Goal: Task Accomplishment & Management: Use online tool/utility

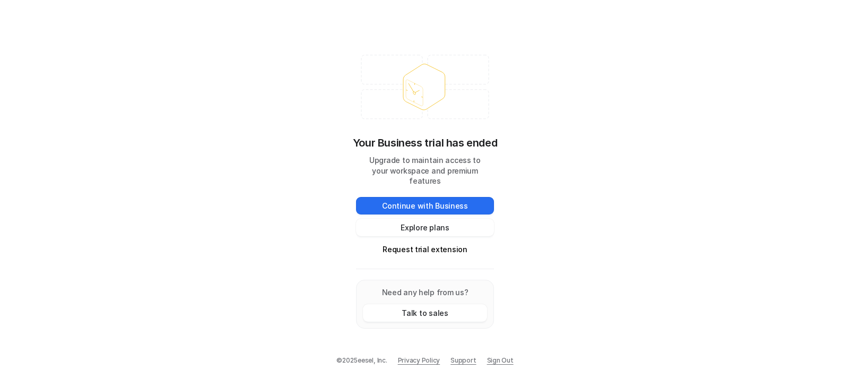
click at [274, 160] on div "Your Business trial has ended Upgrade to maintain access to your workspace and …" at bounding box center [425, 189] width 850 height 378
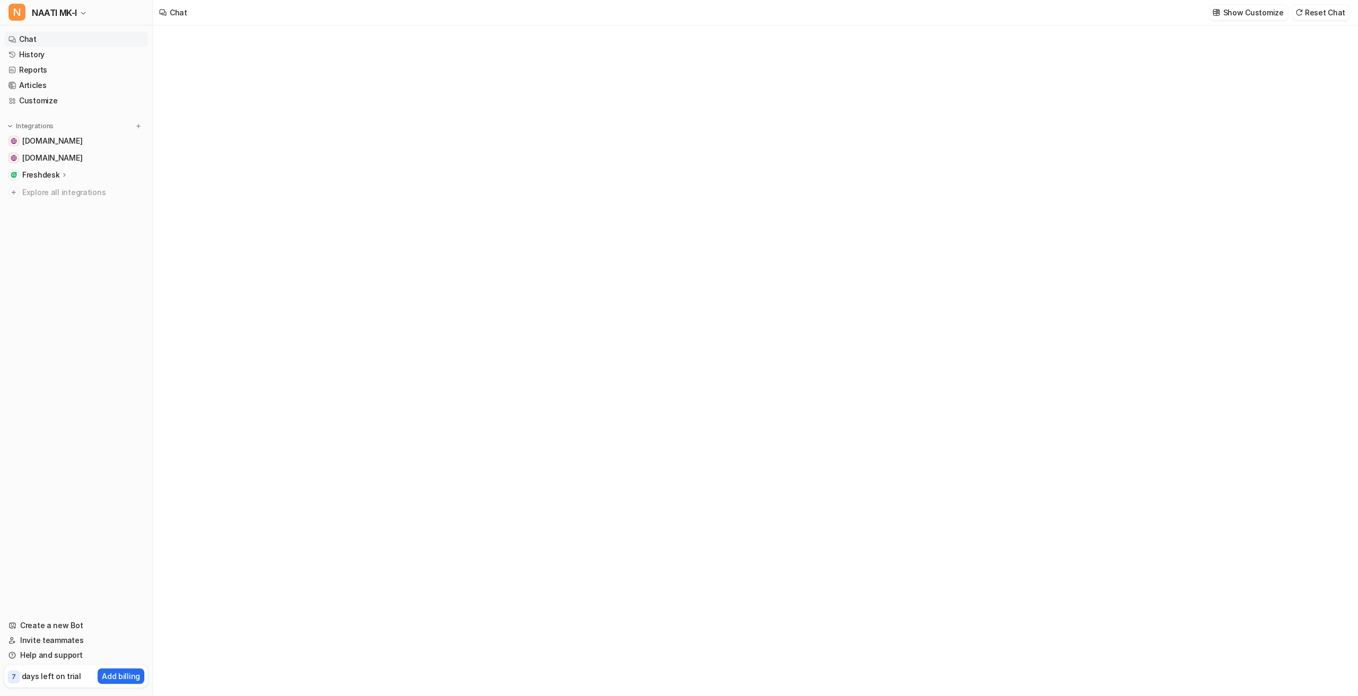
type textarea "**********"
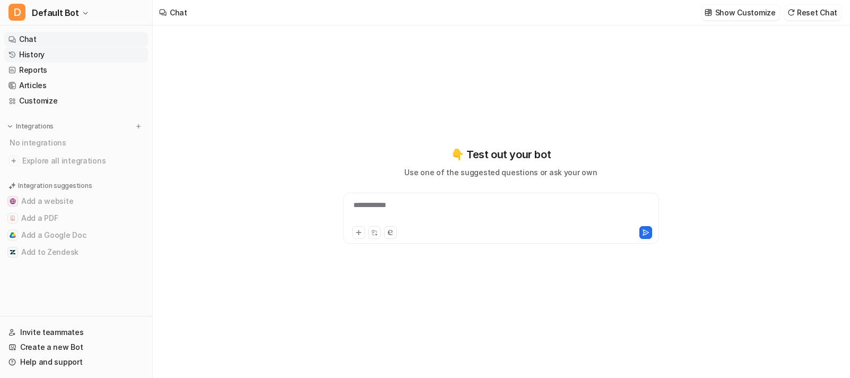
type textarea "**********"
click at [82, 10] on icon "button" at bounding box center [85, 13] width 6 height 6
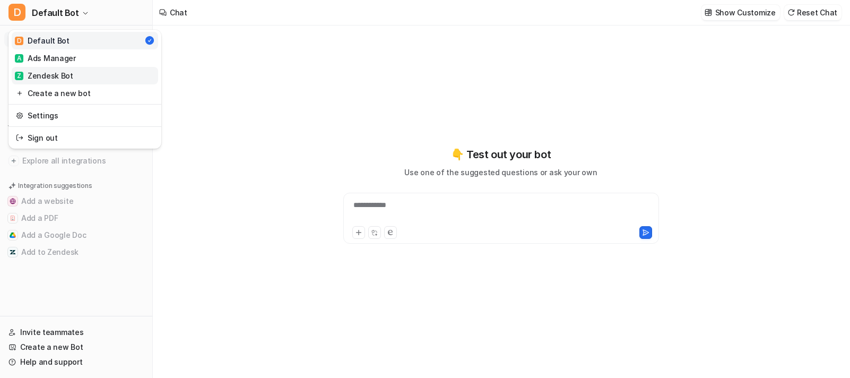
click at [74, 73] on link "Z Zendesk Bot" at bounding box center [85, 76] width 146 height 18
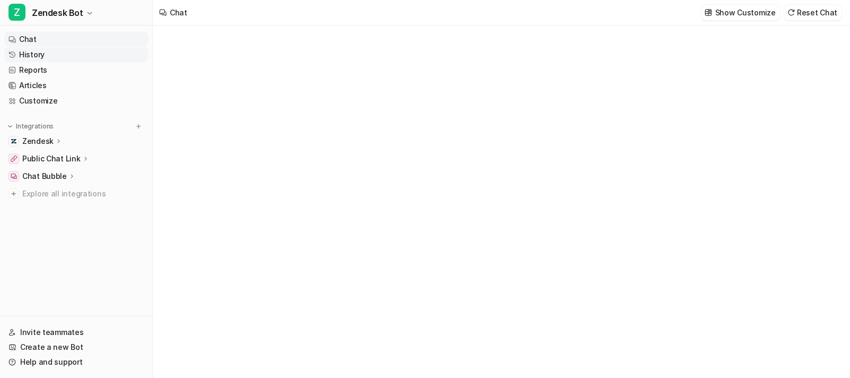
type textarea "**********"
click at [47, 60] on link "History" at bounding box center [76, 54] width 144 height 15
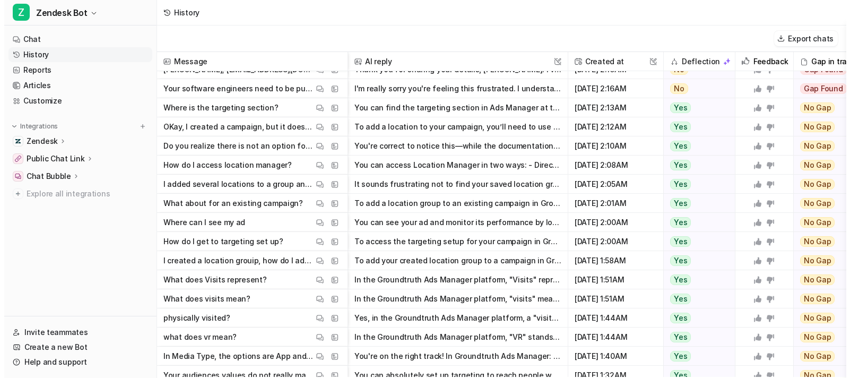
scroll to position [3597, 0]
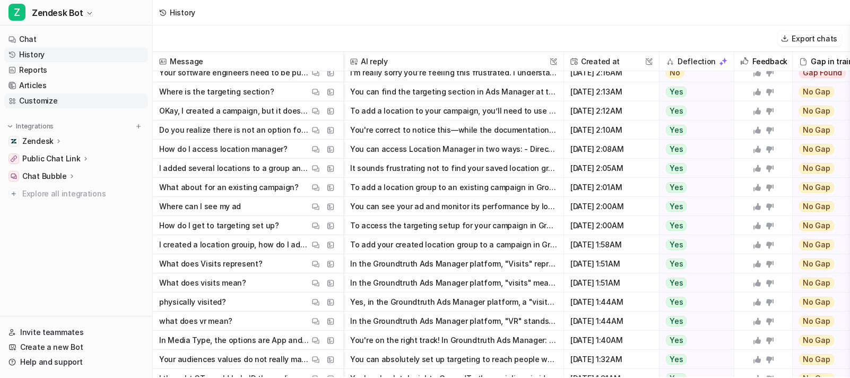
click at [63, 103] on link "Customize" at bounding box center [76, 100] width 144 height 15
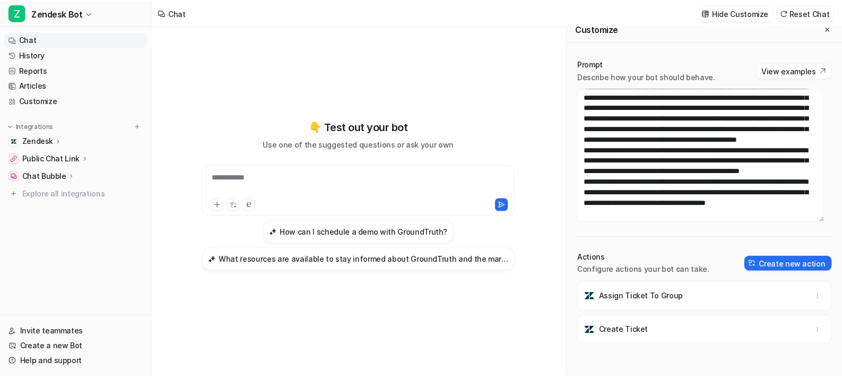
scroll to position [11, 0]
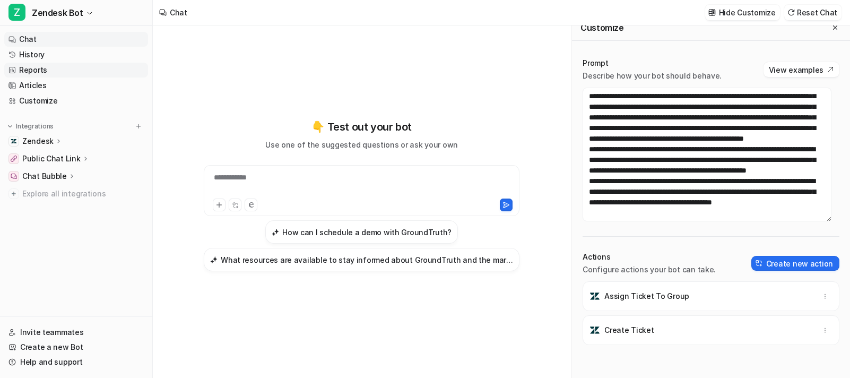
click at [48, 73] on link "Reports" at bounding box center [76, 70] width 144 height 15
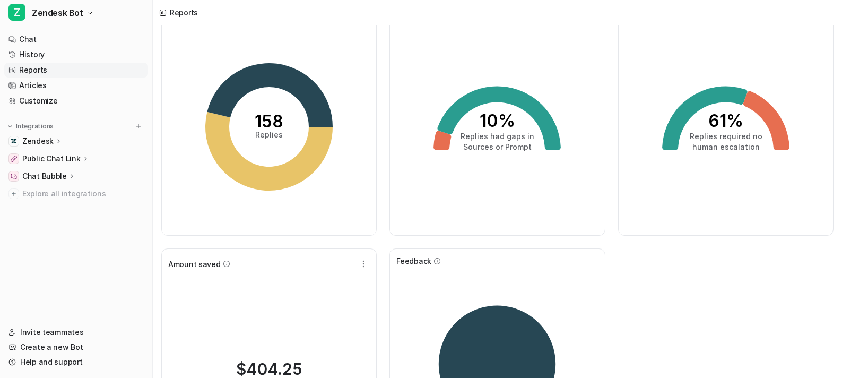
scroll to position [53, 0]
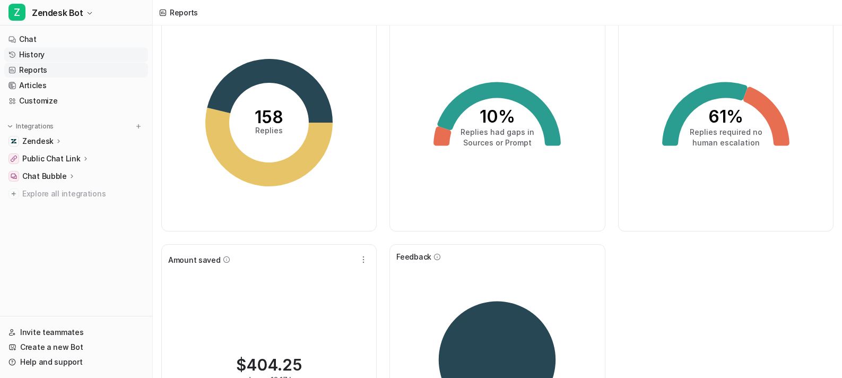
click at [75, 55] on link "History" at bounding box center [76, 54] width 144 height 15
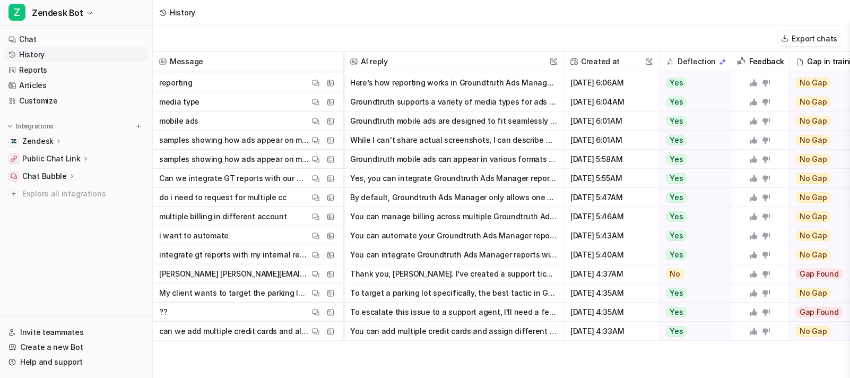
scroll to position [3129, 0]
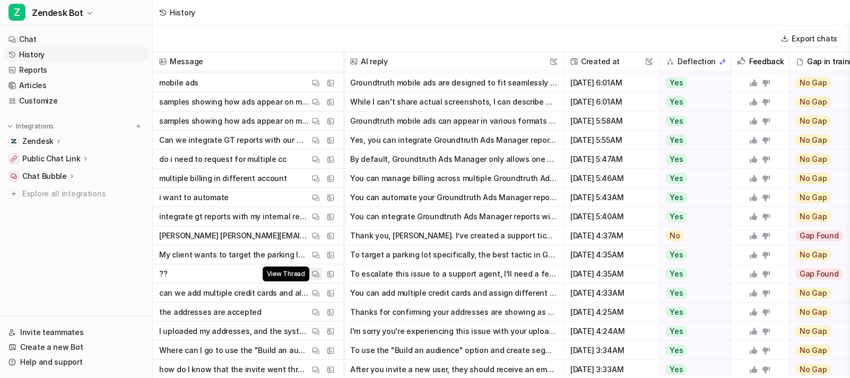
click at [320, 270] on button "View Thread" at bounding box center [315, 273] width 13 height 13
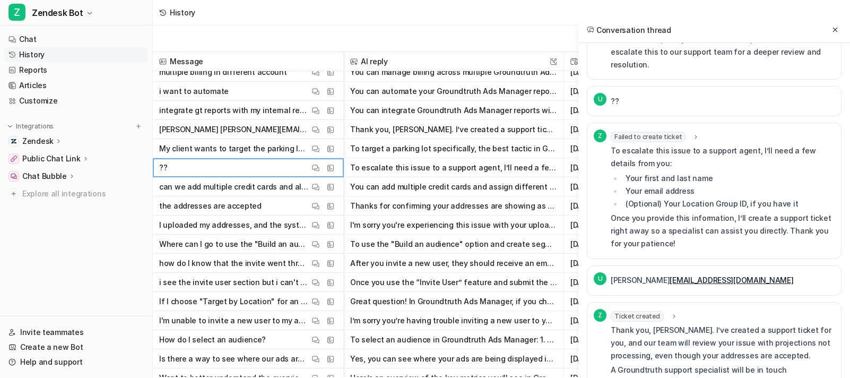
scroll to position [686, 0]
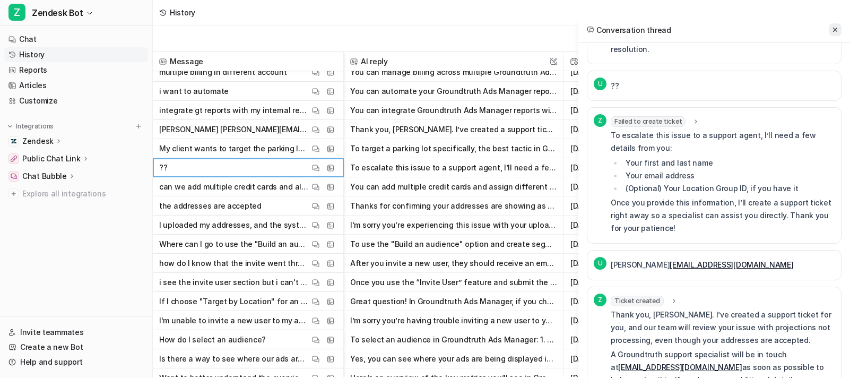
click at [837, 25] on button at bounding box center [834, 29] width 13 height 13
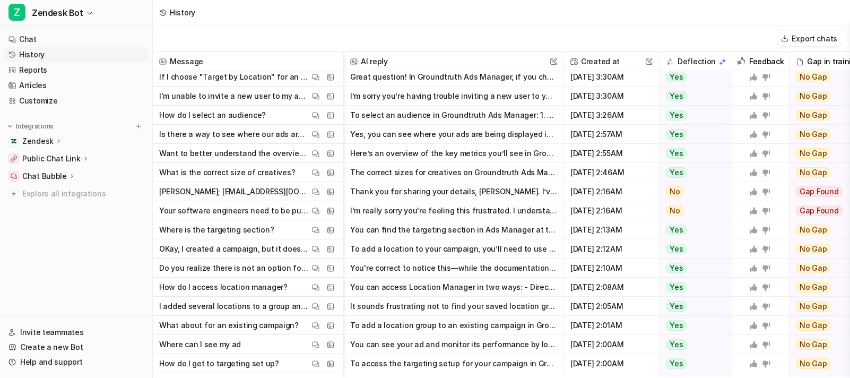
scroll to position [3447, 0]
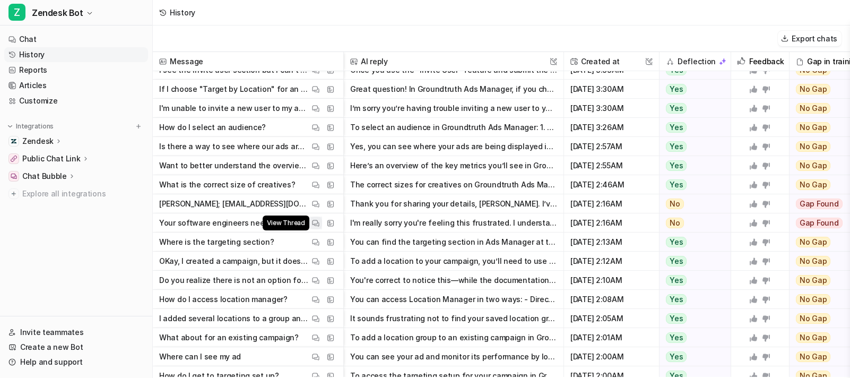
click at [320, 217] on button "View Thread" at bounding box center [315, 222] width 13 height 13
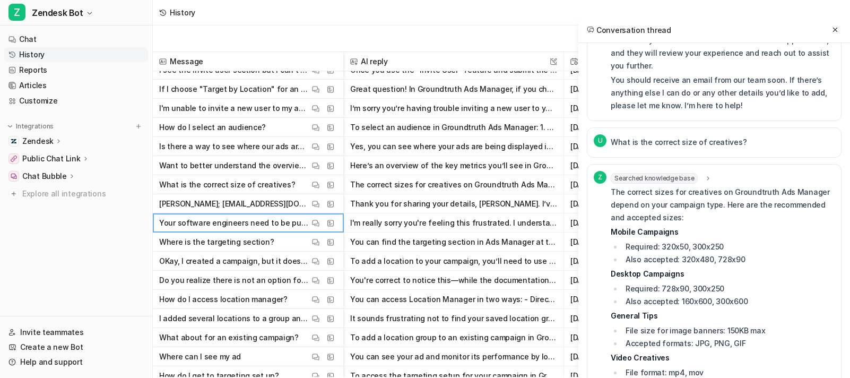
scroll to position [1766, 0]
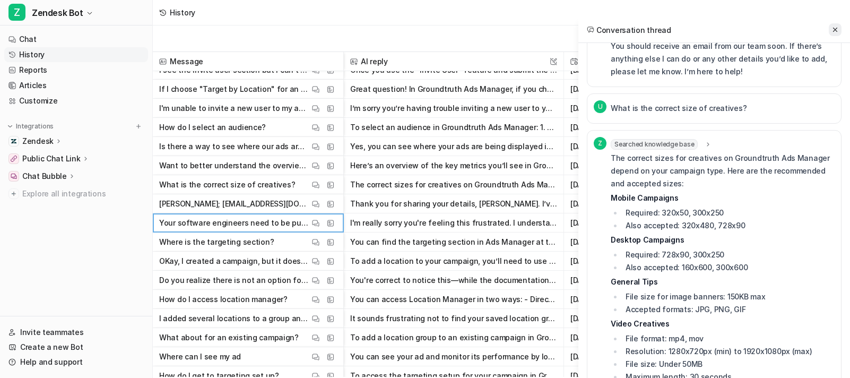
click at [840, 28] on button at bounding box center [834, 29] width 13 height 13
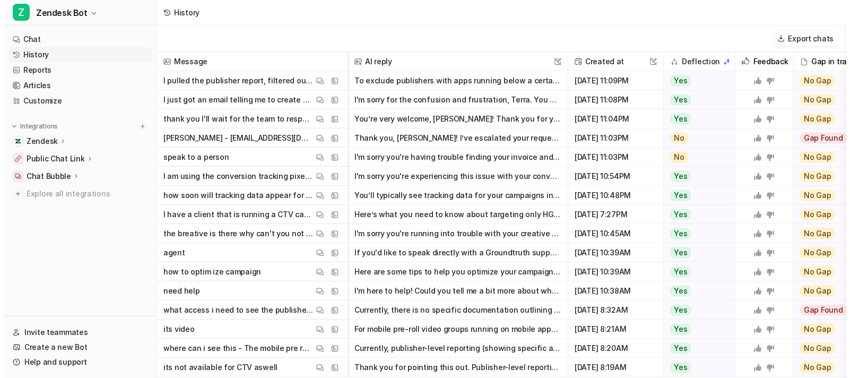
scroll to position [4609, 0]
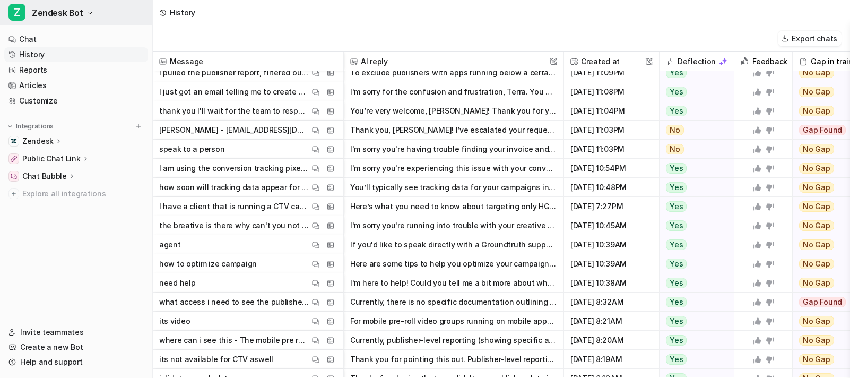
click at [71, 17] on span "Zendesk Bot" at bounding box center [57, 12] width 51 height 15
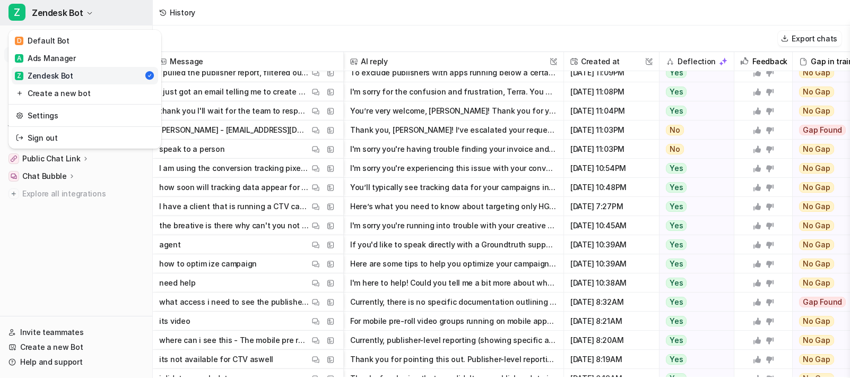
click at [75, 16] on span "Zendesk Bot" at bounding box center [57, 12] width 51 height 15
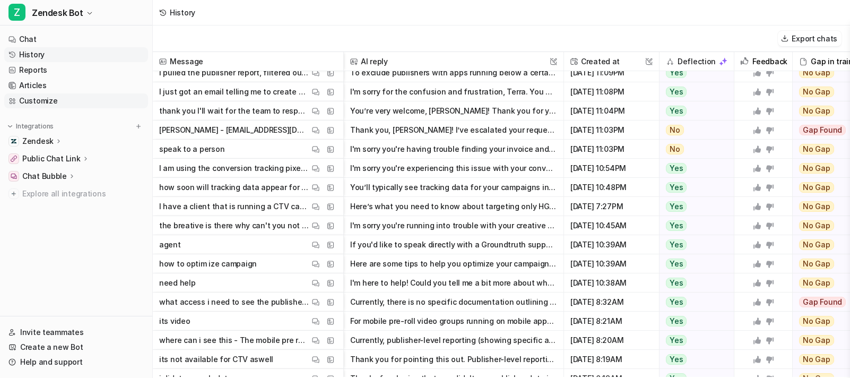
click at [54, 97] on link "Customize" at bounding box center [76, 100] width 144 height 15
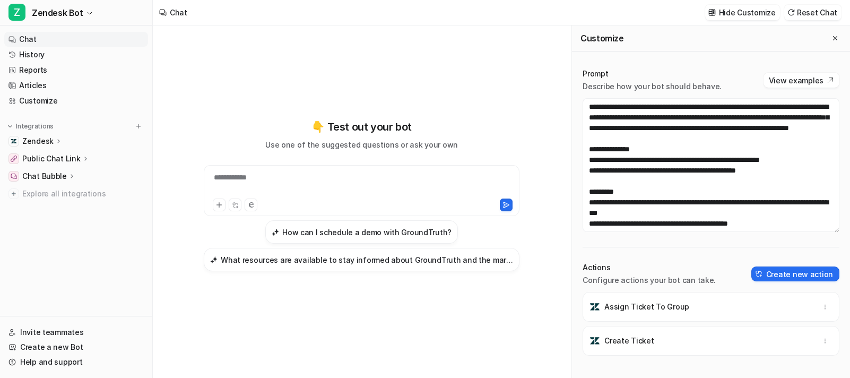
click at [56, 141] on icon at bounding box center [58, 141] width 7 height 8
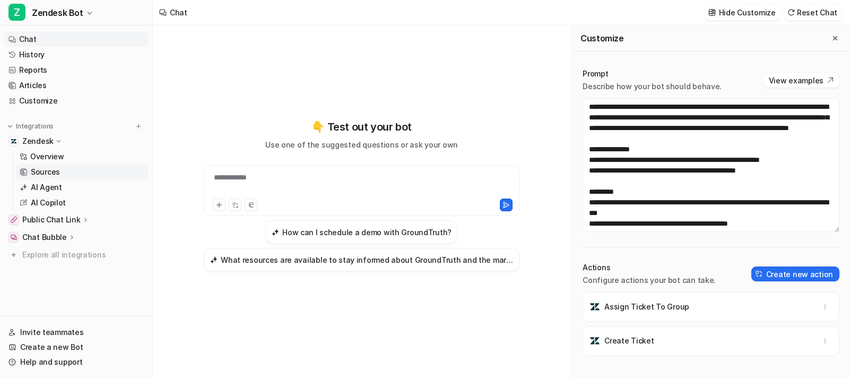
click at [56, 175] on p "Sources" at bounding box center [45, 172] width 29 height 11
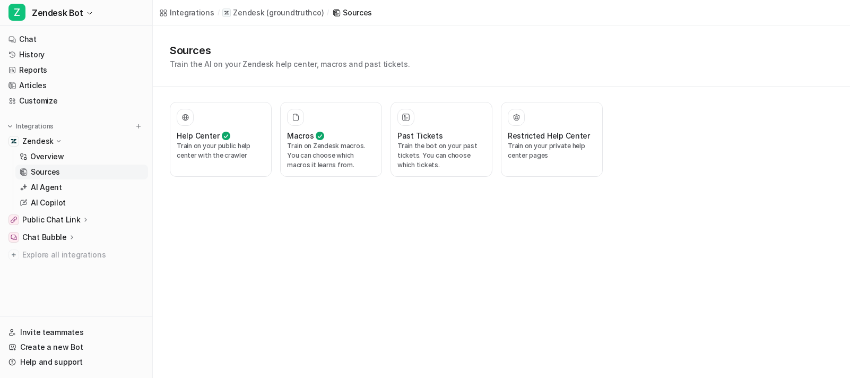
drag, startPoint x: 706, startPoint y: 182, endPoint x: 717, endPoint y: 147, distance: 37.2
click at [706, 182] on div "Sources Train the AI on your Zendesk help center, macros and past tickets. Help…" at bounding box center [501, 108] width 697 height 166
